Goal: Find specific page/section: Find specific page/section

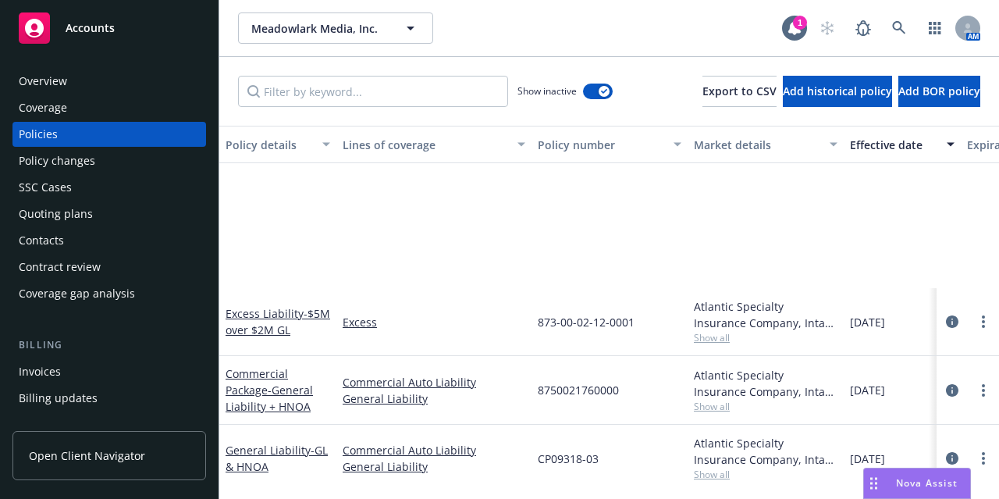
scroll to position [197, 0]
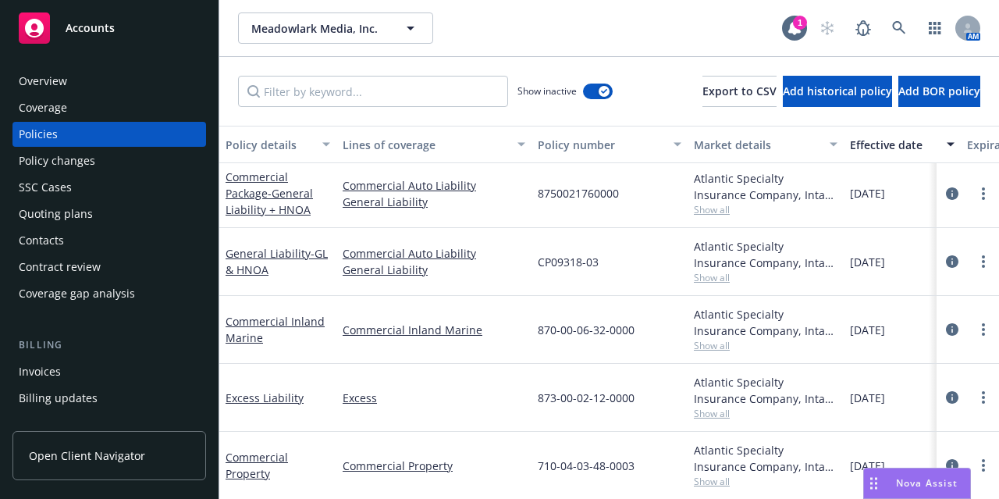
click at [128, 38] on div "Accounts" at bounding box center [109, 27] width 181 height 31
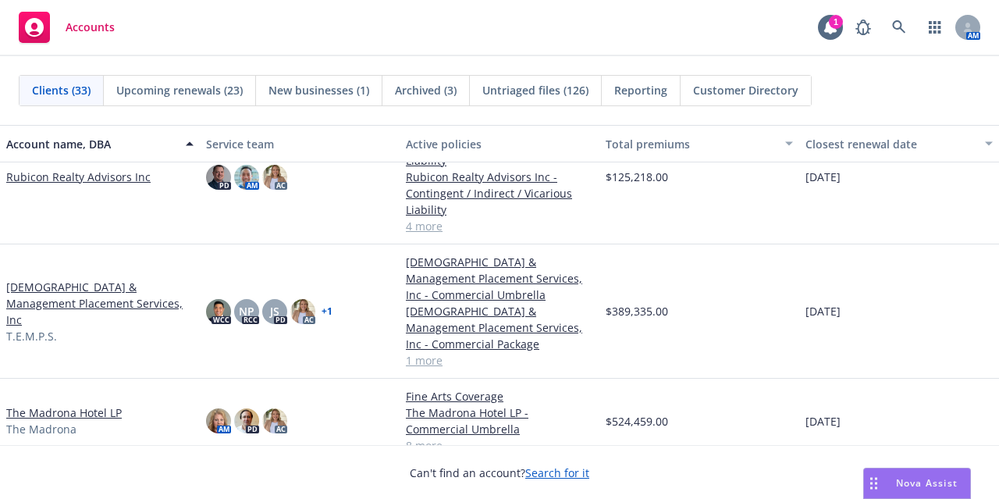
scroll to position [1810, 0]
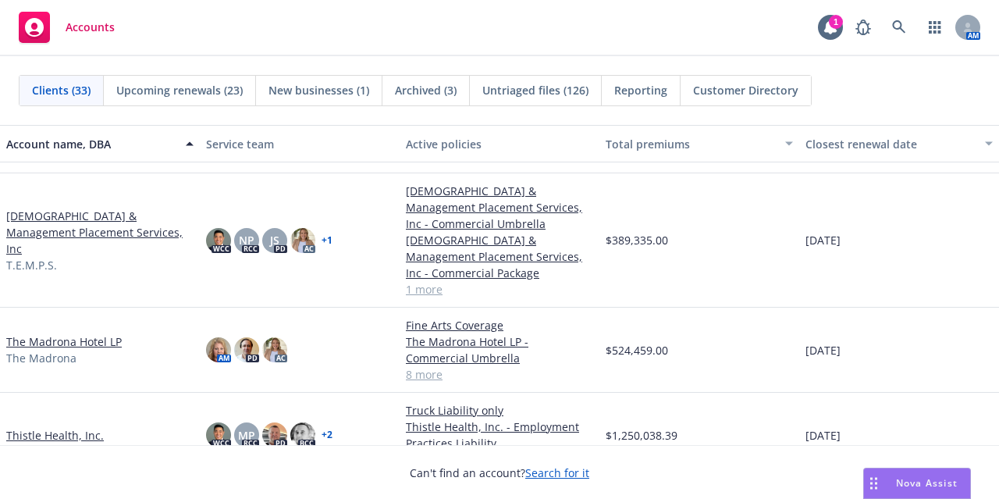
click at [84, 343] on link "The Madrona Hotel LP" at bounding box center [64, 341] width 116 height 16
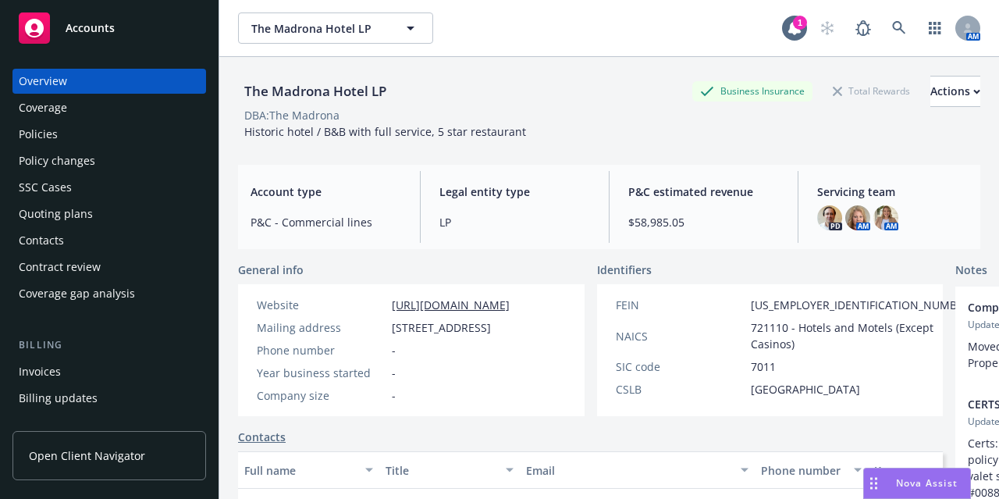
click at [73, 132] on div "Policies" at bounding box center [109, 134] width 181 height 25
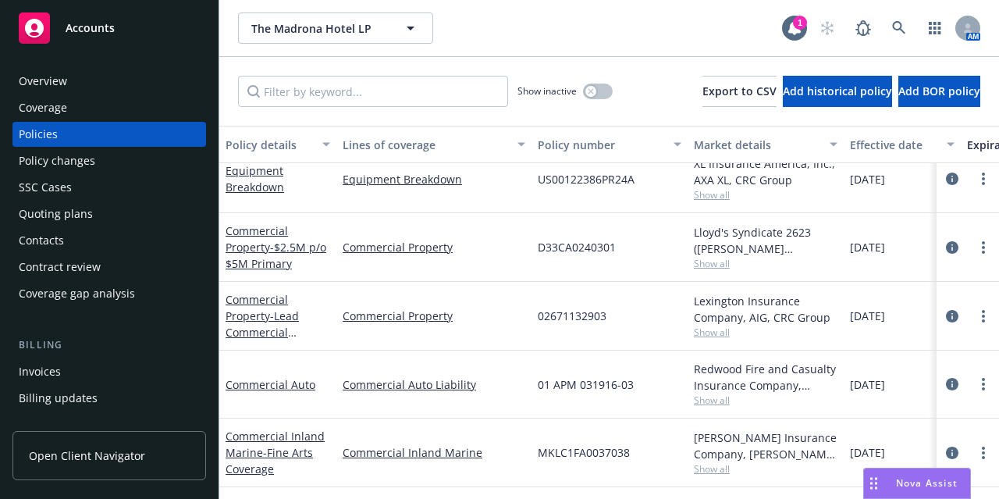
scroll to position [347, 0]
